Goal: Information Seeking & Learning: Check status

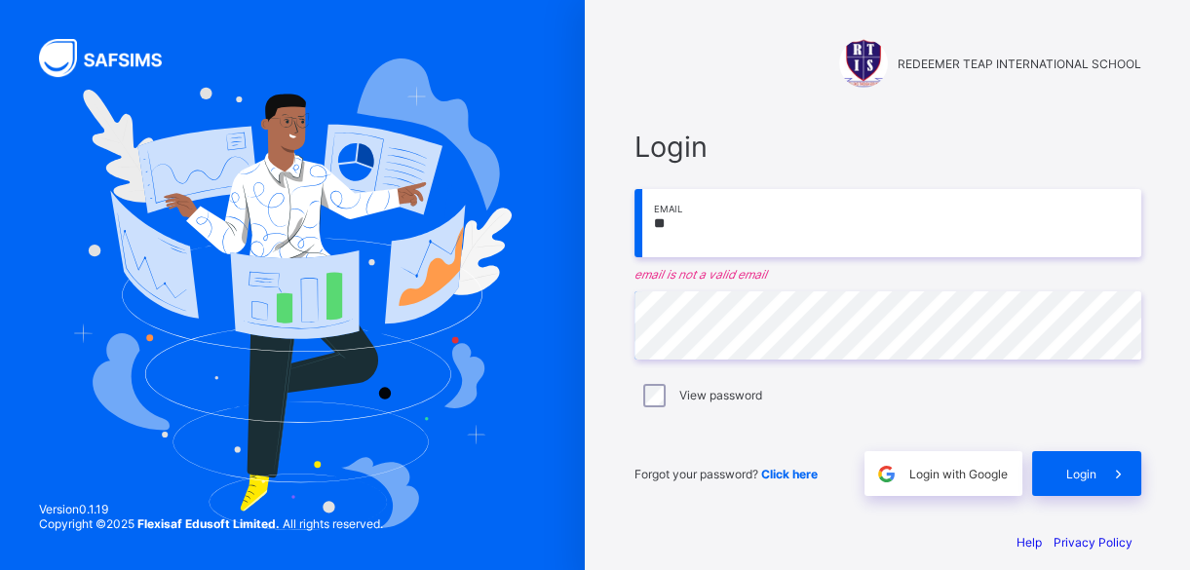
type input "*"
type input "**********"
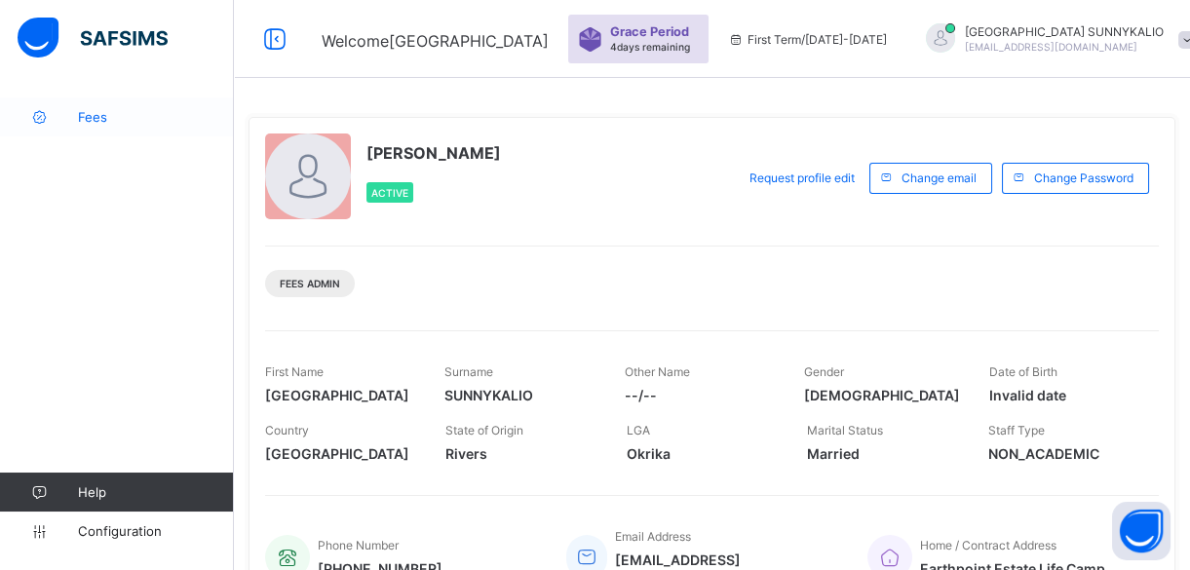
click at [103, 121] on span "Fees" at bounding box center [156, 117] width 156 height 16
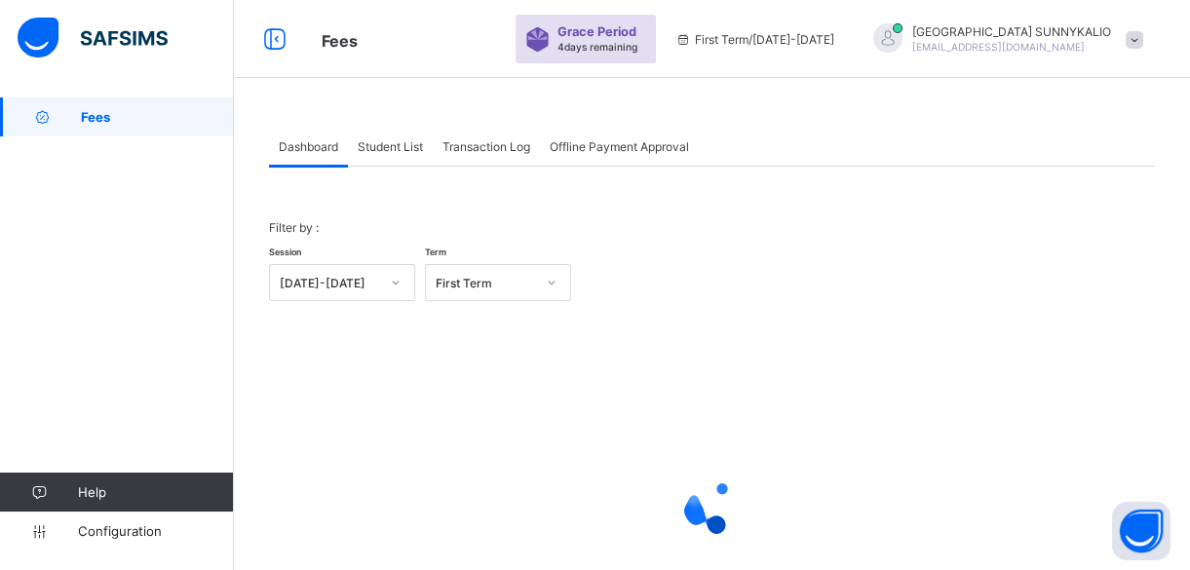
click at [370, 146] on span "Student List" at bounding box center [390, 146] width 65 height 15
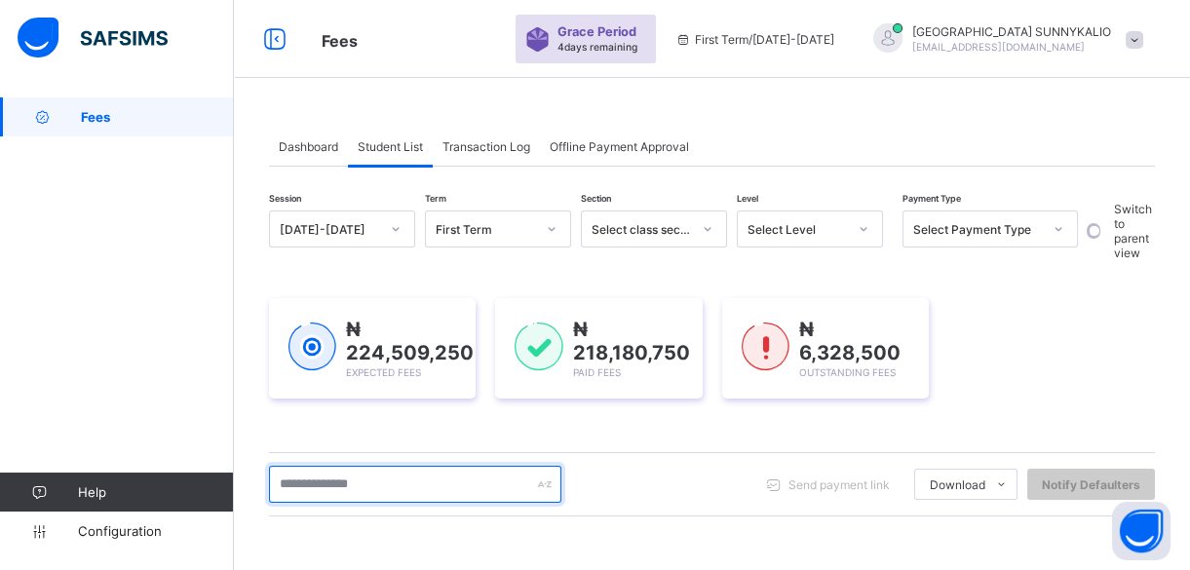
click at [331, 476] on input "text" at bounding box center [415, 484] width 292 height 37
type input "****"
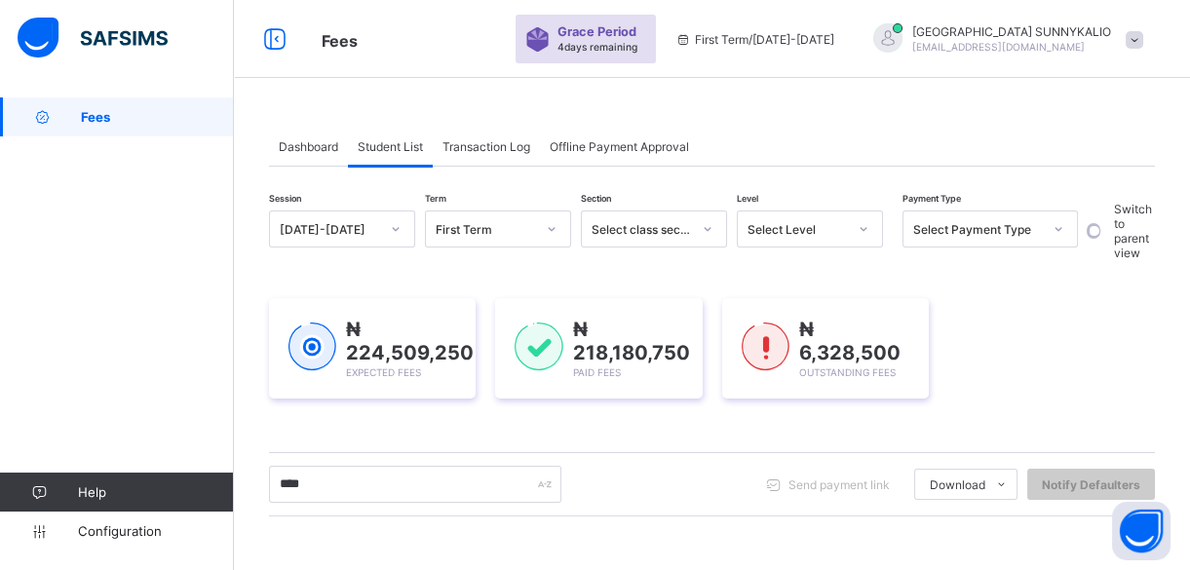
click at [848, 115] on div "Dashboard Student List Transaction Log Offline Payment Approval Student List Mo…" at bounding box center [712, 515] width 956 height 837
click at [848, 115] on div "Dashboard Student List Transaction Log Offline Payment Approval Student List Mo…" at bounding box center [712, 580] width 956 height 966
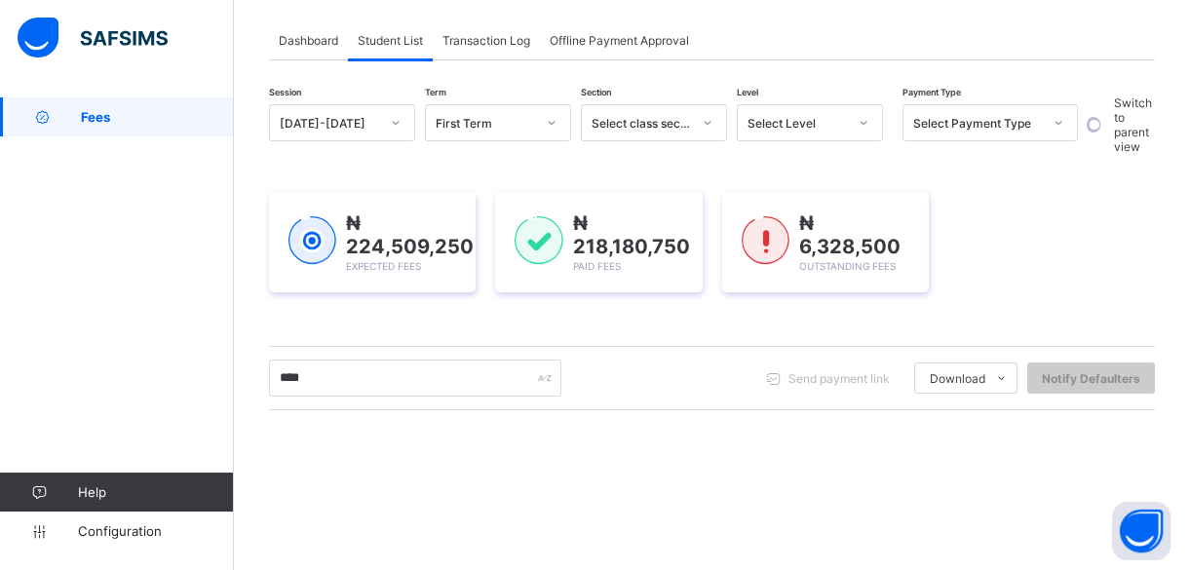
scroll to position [283, 0]
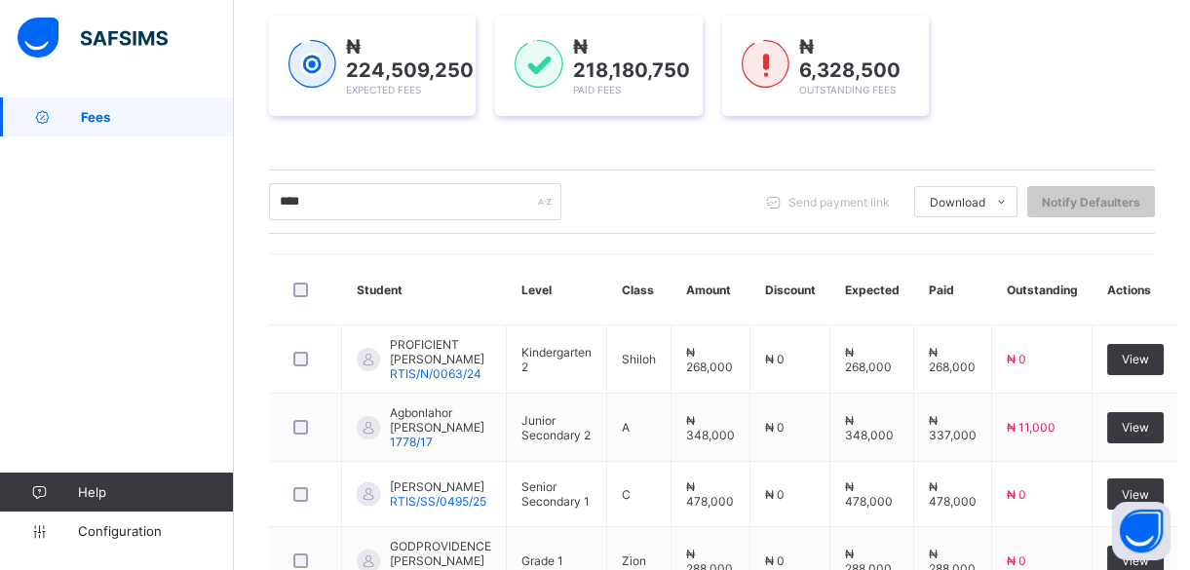
click at [1098, 99] on div "₦ 224,509,250 Expected Fees ₦ 218,180,750 Paid Fees ₦ 6,328,500 Outstanding Fees" at bounding box center [712, 66] width 886 height 100
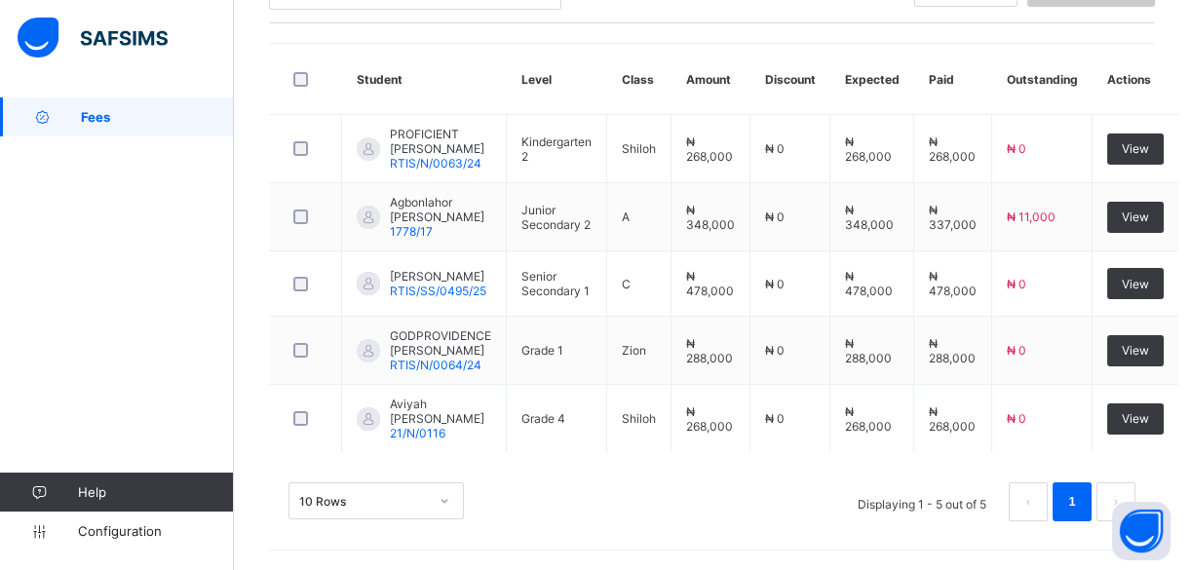
scroll to position [515, 0]
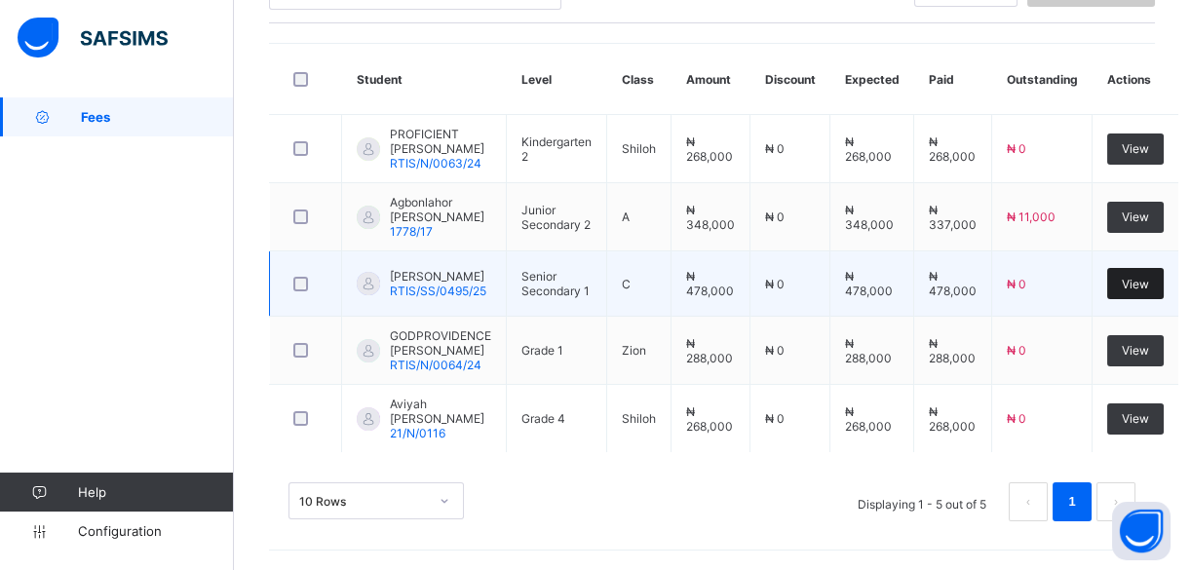
click at [1122, 277] on span "View" at bounding box center [1135, 284] width 27 height 15
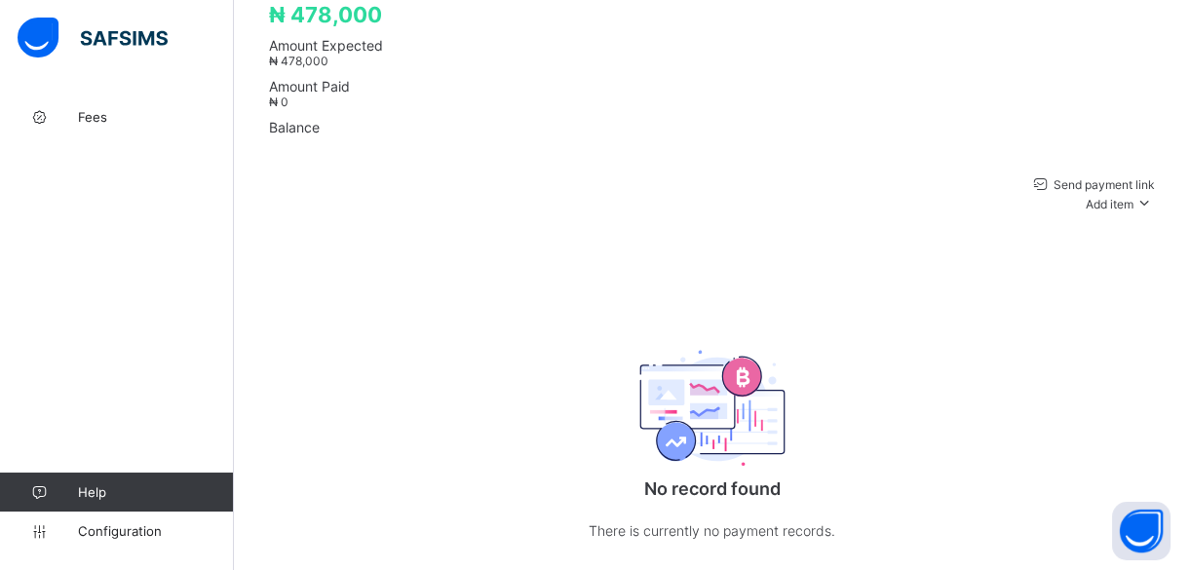
scroll to position [515, 0]
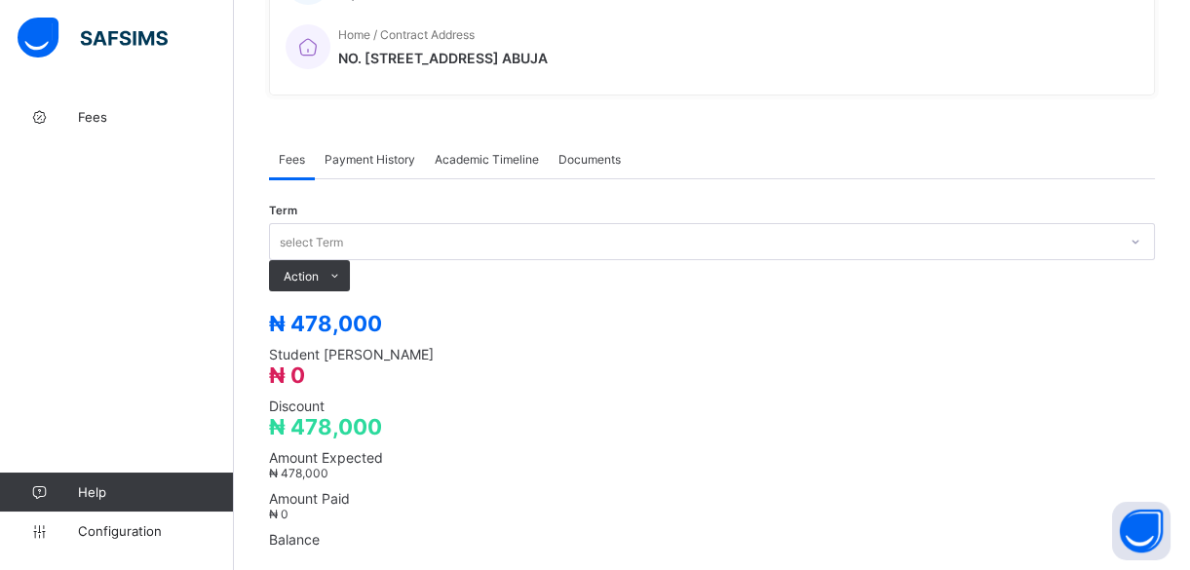
click at [854, 139] on div "Fees Payment History Academic Timeline Documents" at bounding box center [712, 159] width 886 height 40
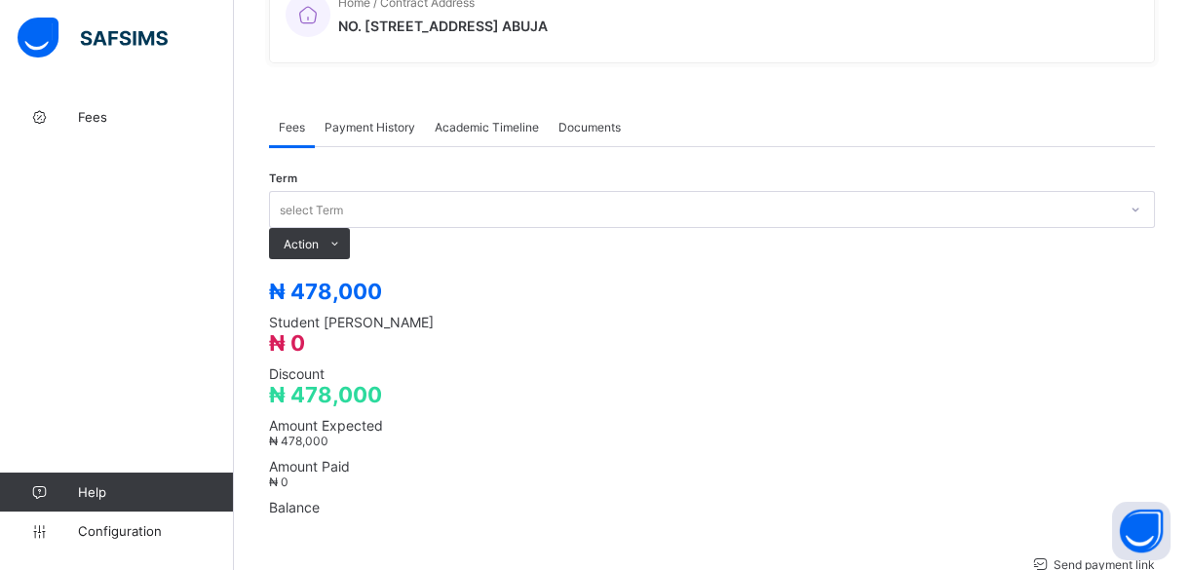
scroll to position [550, 0]
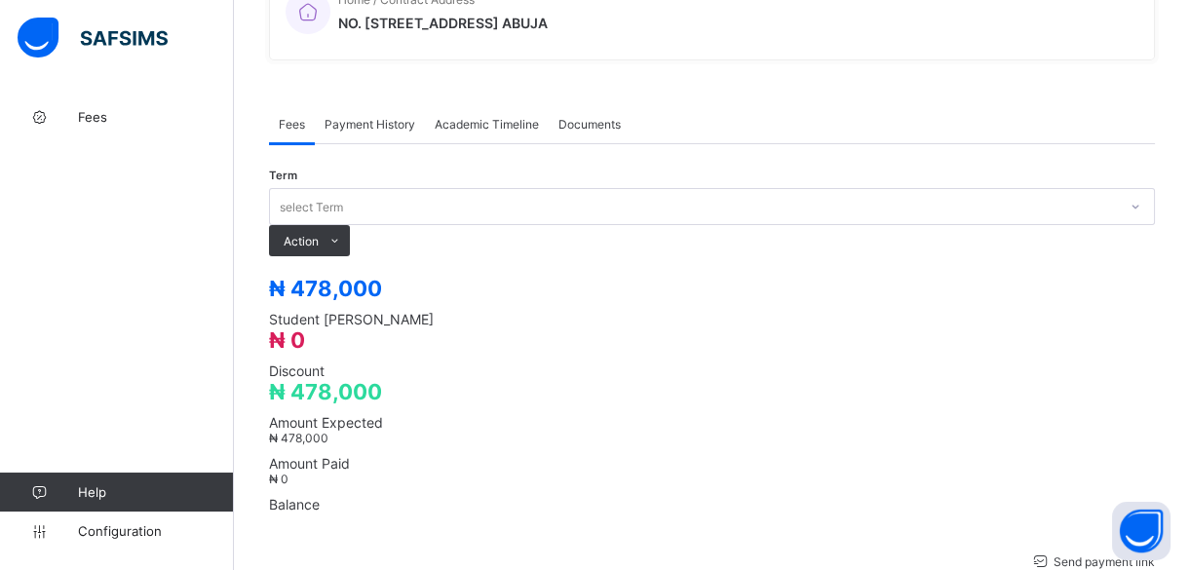
click at [393, 104] on div "Payment History" at bounding box center [370, 123] width 110 height 39
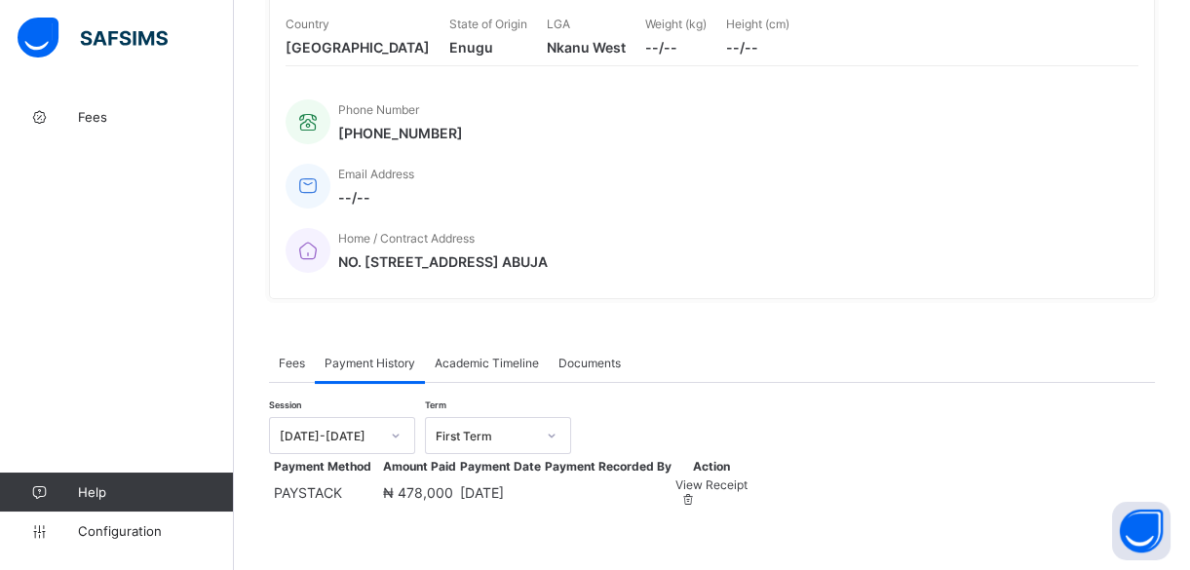
scroll to position [356, 0]
click at [648, 314] on div "Fees Payment History Academic Timeline Documents Payment History More Options T…" at bounding box center [712, 427] width 886 height 227
click at [748, 478] on span "View Receipt" at bounding box center [712, 485] width 72 height 15
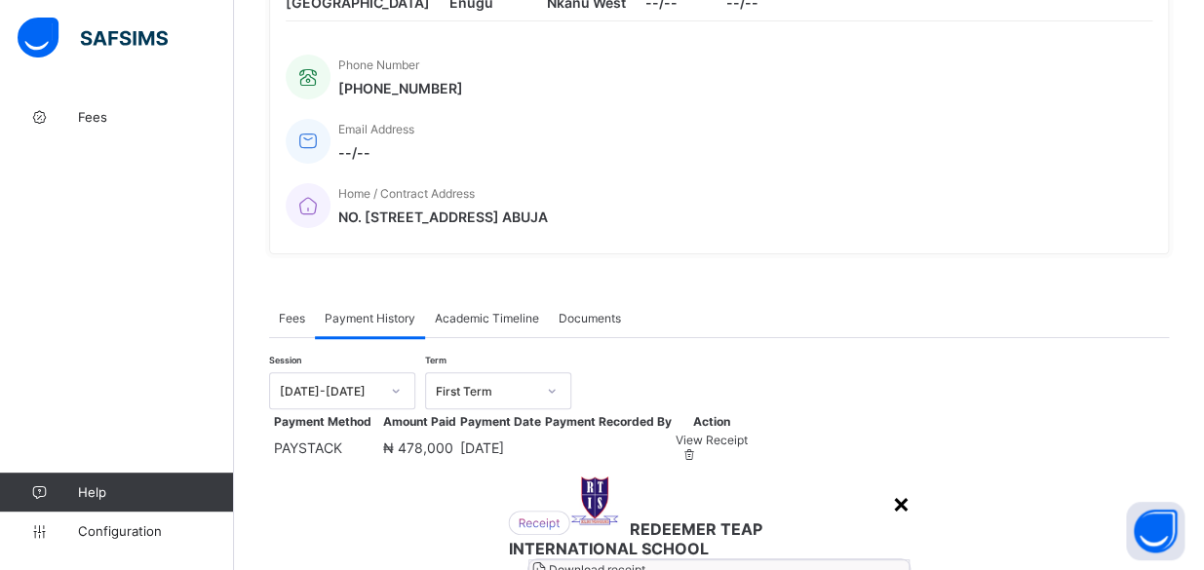
click at [892, 487] on div "×" at bounding box center [901, 503] width 19 height 33
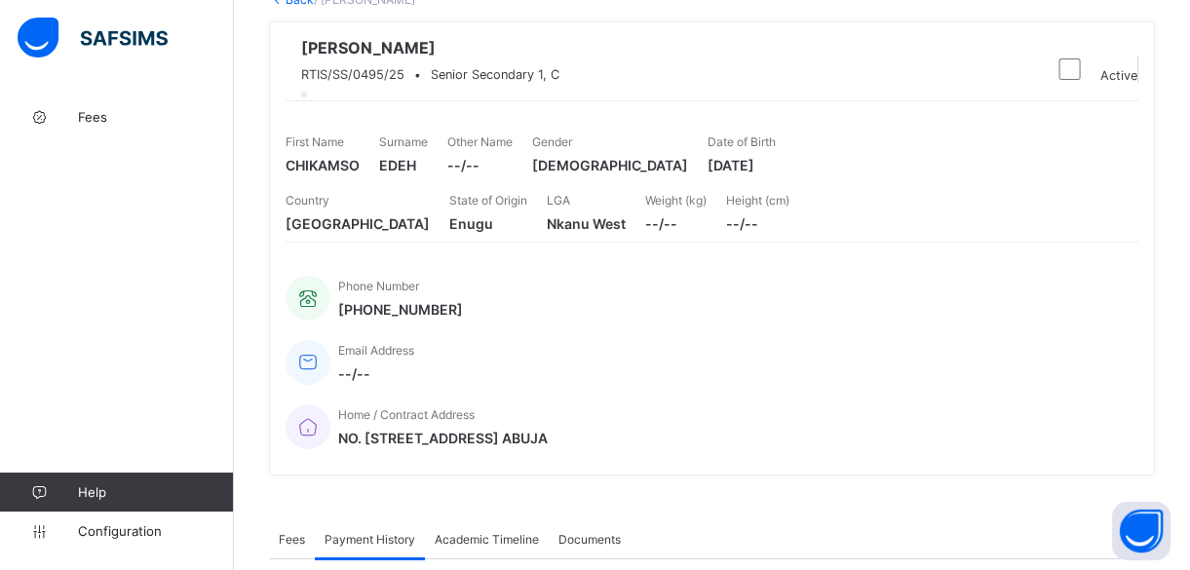
scroll to position [0, 0]
